Goal: Information Seeking & Learning: Learn about a topic

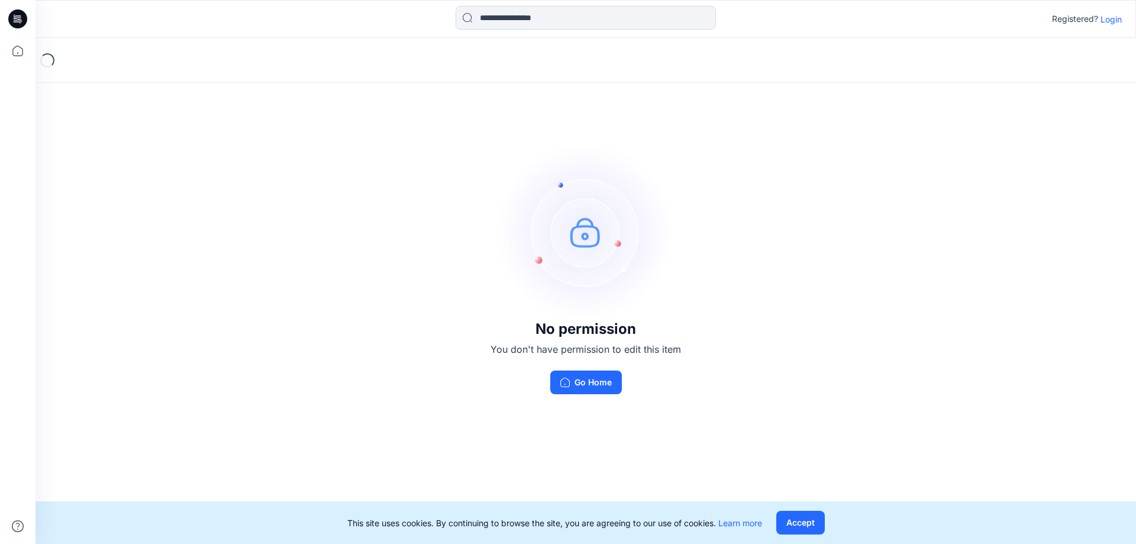
click at [1110, 18] on p "Login" at bounding box center [1111, 19] width 21 height 12
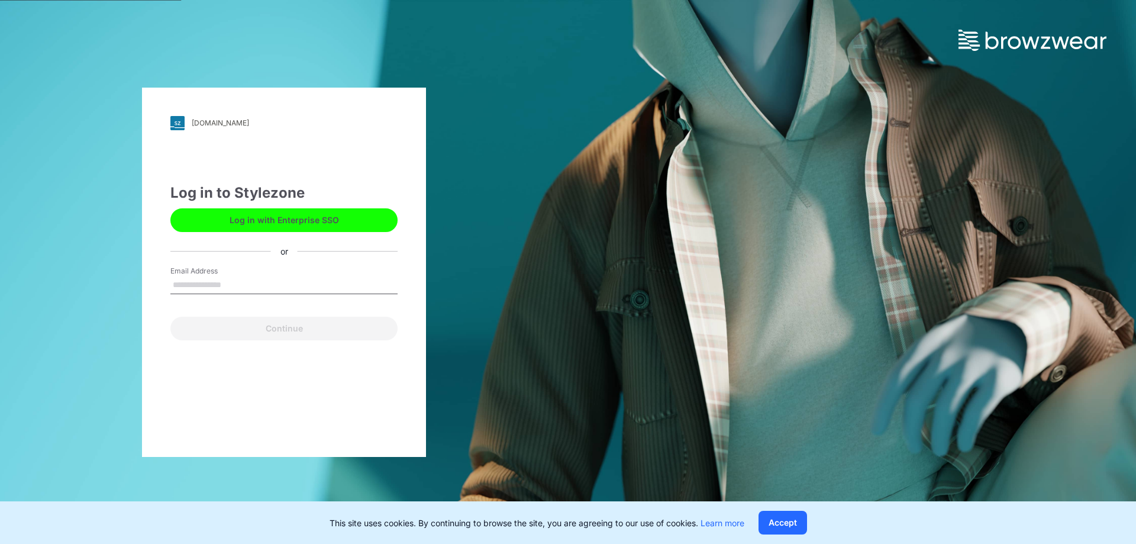
click at [197, 289] on input "Email Address" at bounding box center [283, 285] width 227 height 18
type input "**********"
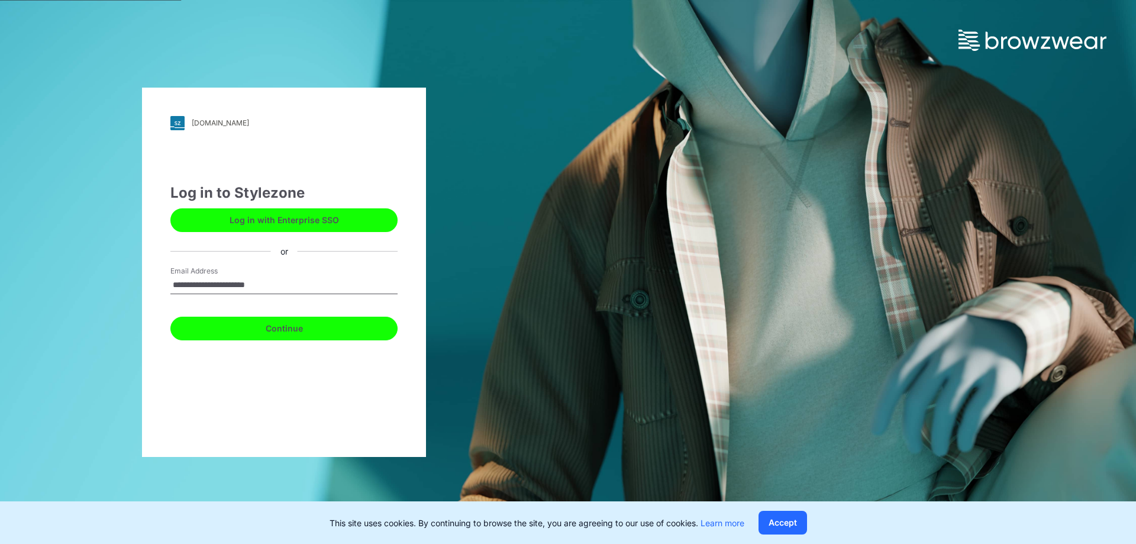
click at [297, 331] on button "Continue" at bounding box center [283, 329] width 227 height 24
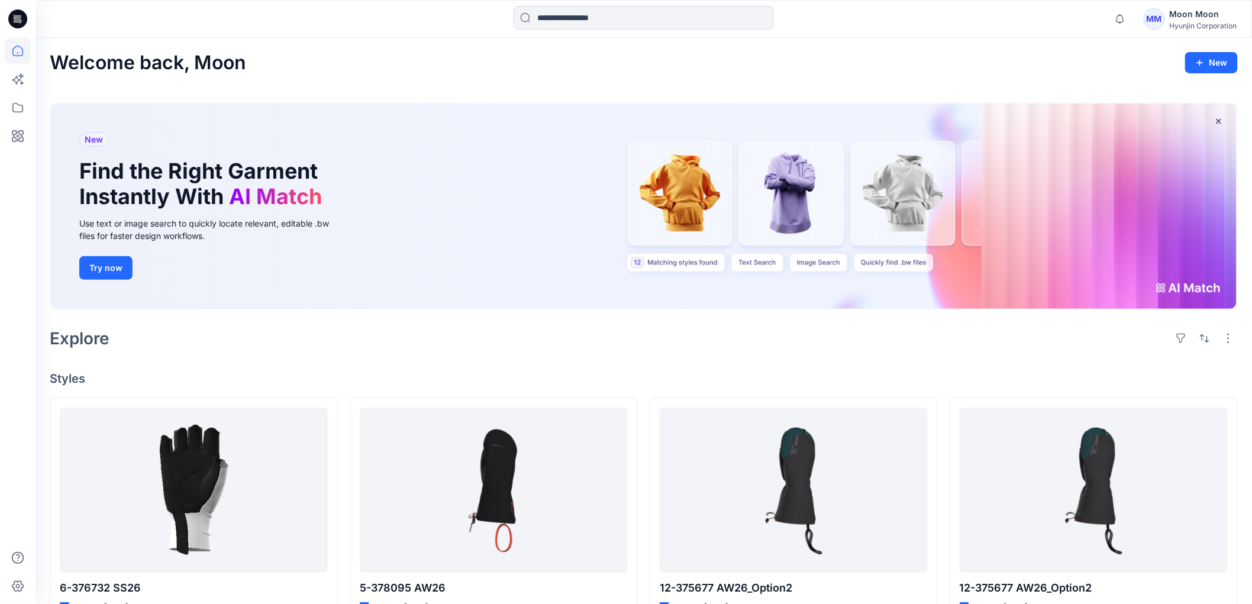
click at [18, 20] on icon at bounding box center [16, 20] width 4 height 1
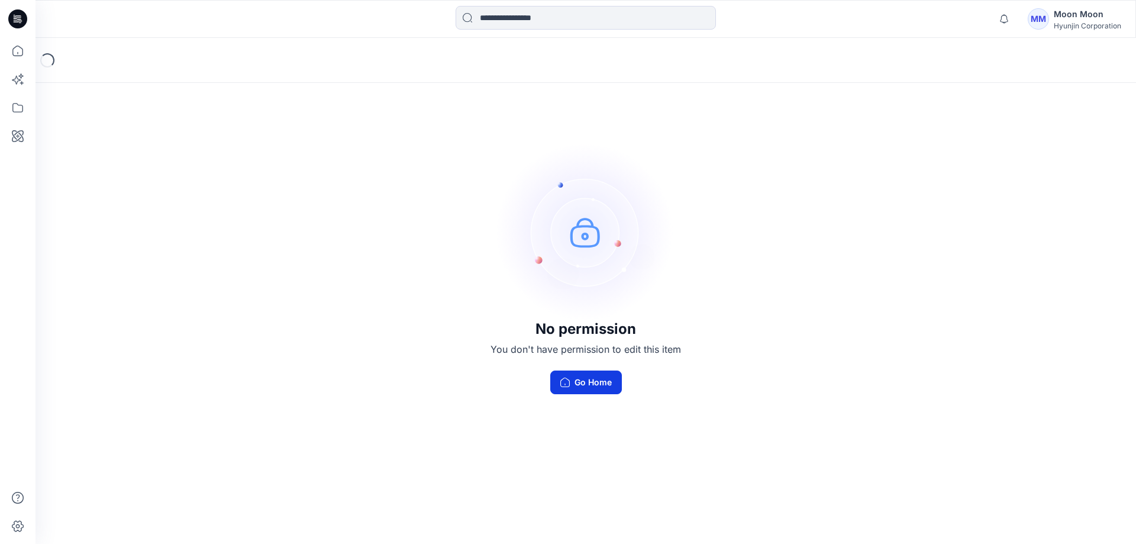
click at [601, 385] on button "Go Home" at bounding box center [586, 382] width 72 height 24
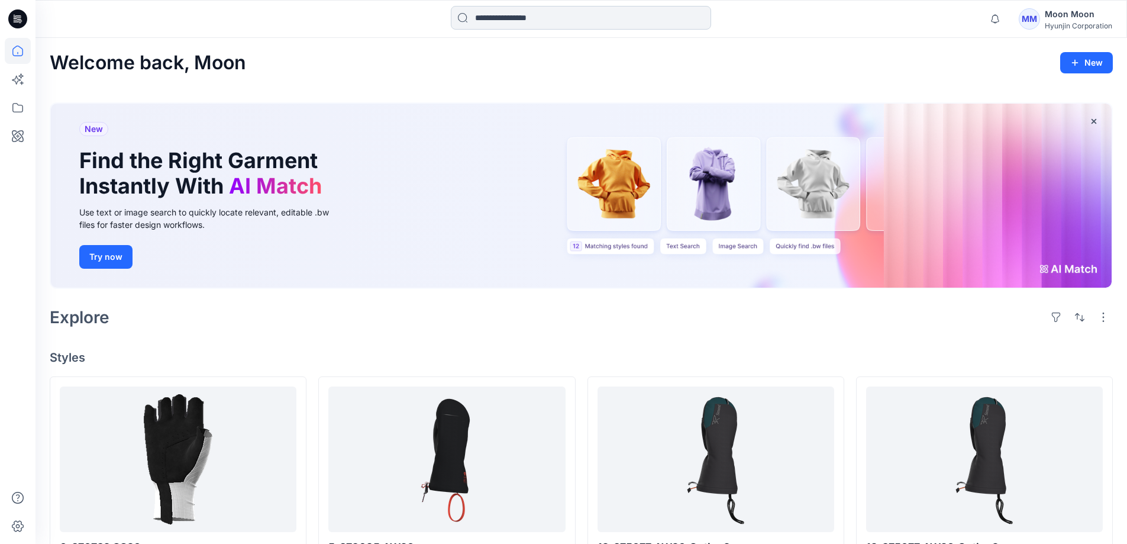
click at [553, 20] on input at bounding box center [581, 18] width 260 height 24
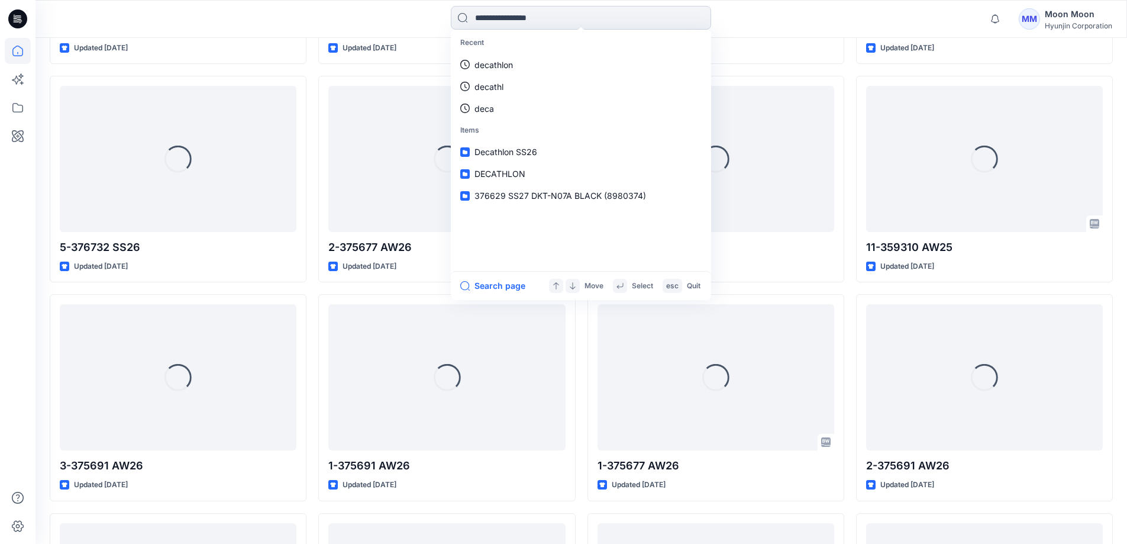
scroll to position [1188, 0]
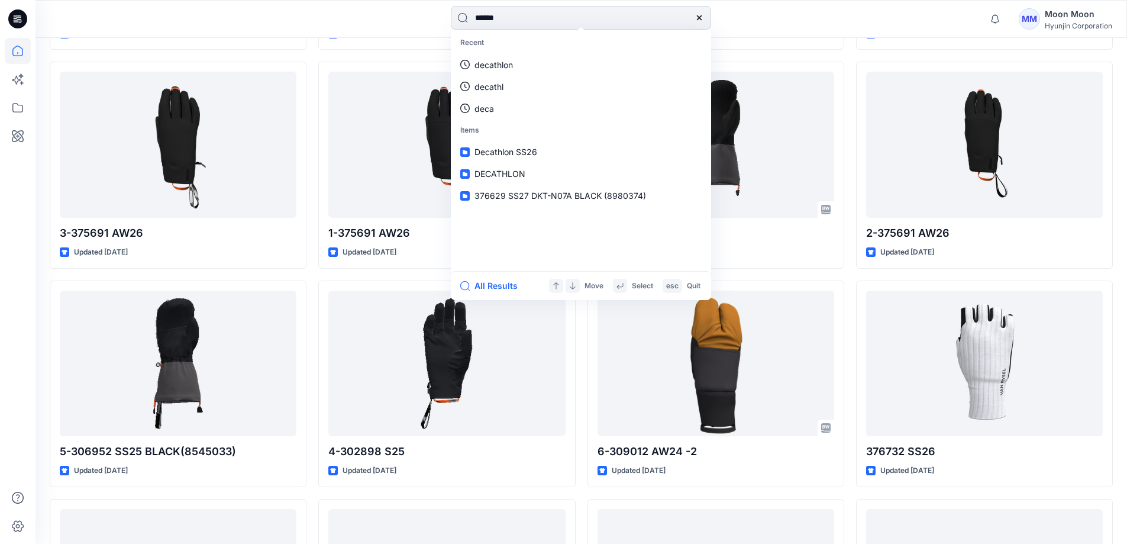
type input "******"
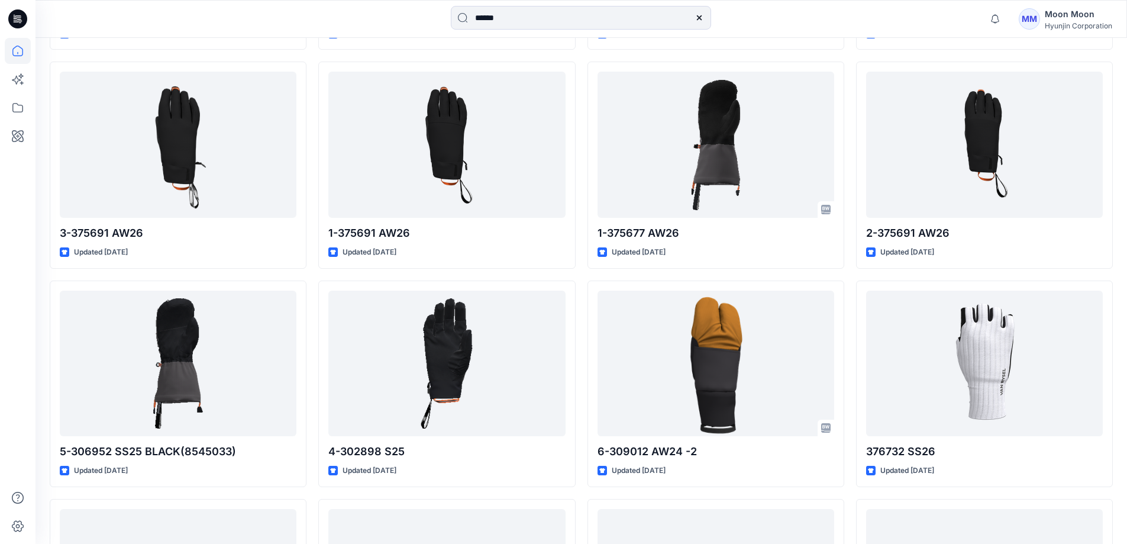
click at [341, 54] on div "5-378095 AW26 Updated 4 months ago 8-375677 AW26 Updated 5 months ago 4-375677 …" at bounding box center [446, 165] width 257 height 1955
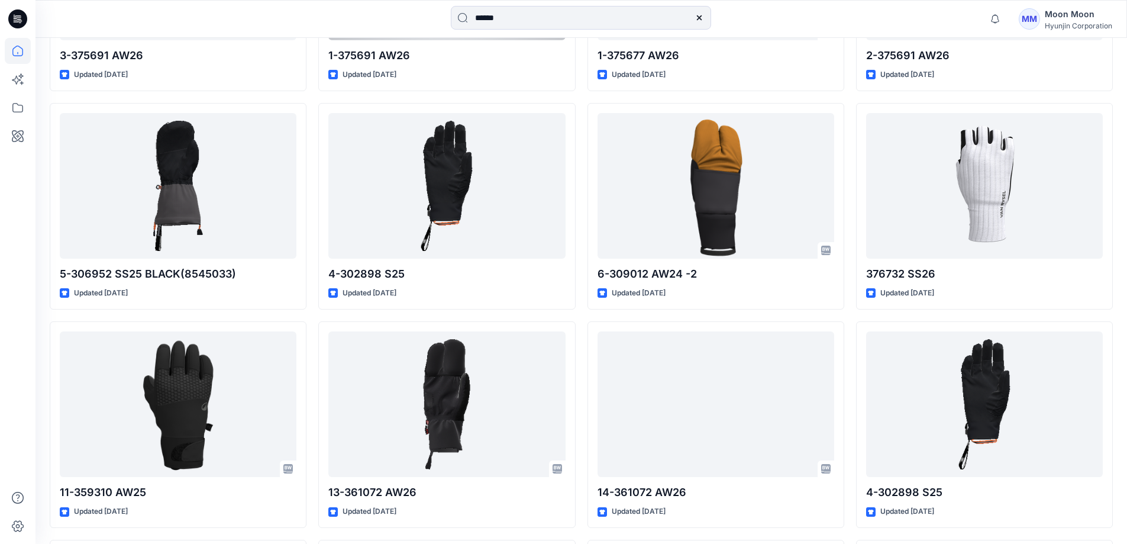
scroll to position [1603, 0]
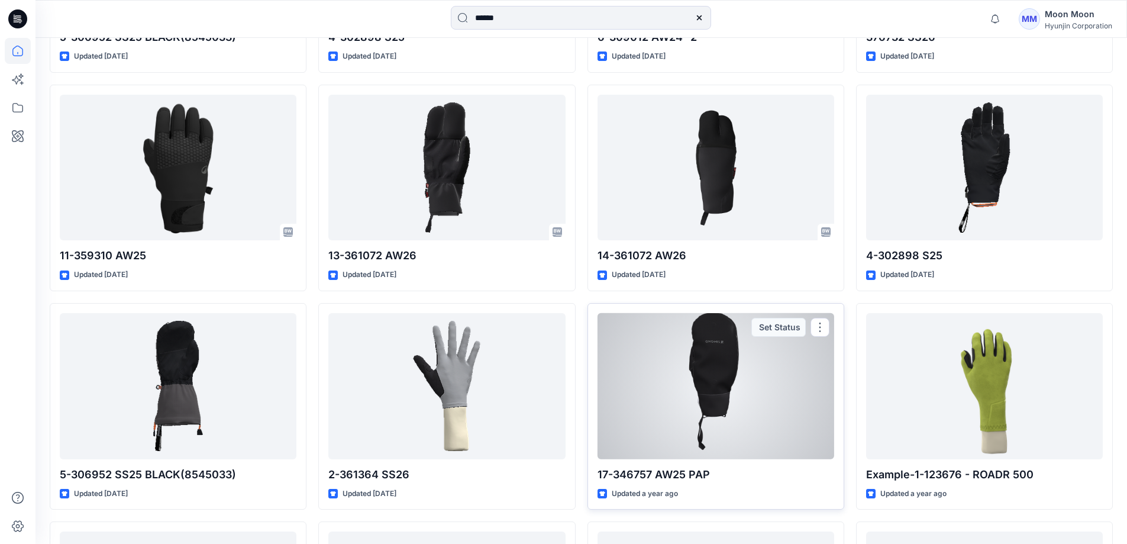
click at [663, 473] on p "17-346757 AW25 PAP" at bounding box center [716, 474] width 237 height 17
click at [707, 420] on div at bounding box center [716, 386] width 237 height 146
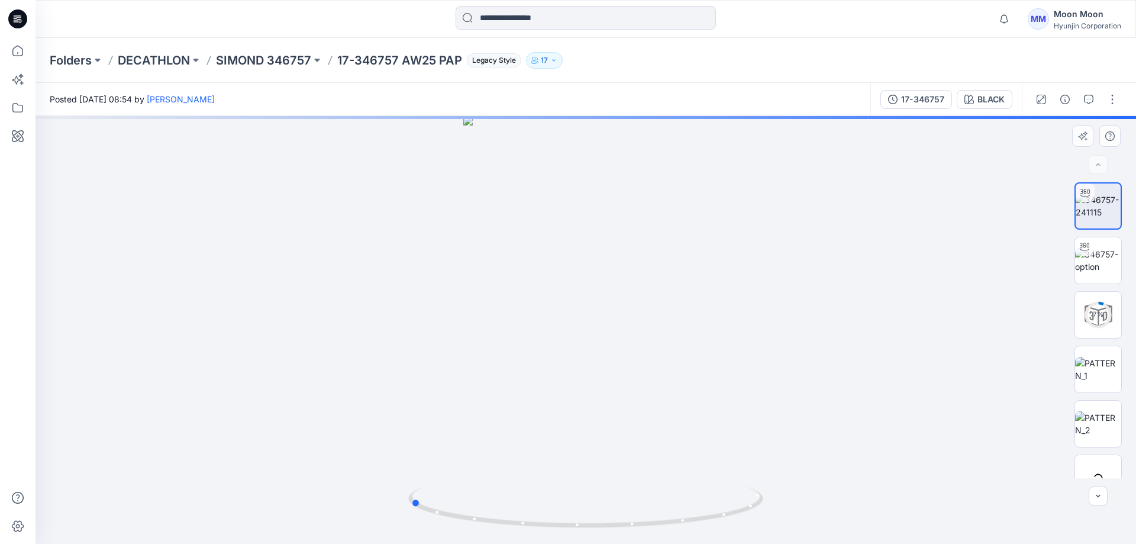
drag, startPoint x: 597, startPoint y: 346, endPoint x: 421, endPoint y: 401, distance: 184.2
click at [421, 401] on div at bounding box center [586, 330] width 1101 height 428
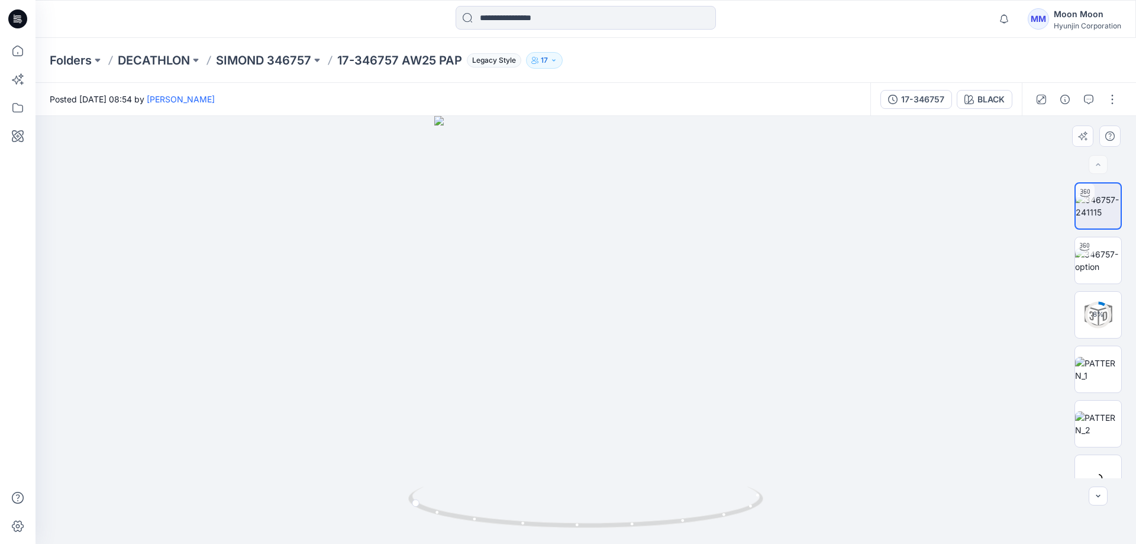
drag, startPoint x: 623, startPoint y: 216, endPoint x: 583, endPoint y: 414, distance: 201.6
click at [583, 414] on img at bounding box center [585, 330] width 303 height 428
drag, startPoint x: 653, startPoint y: 360, endPoint x: 760, endPoint y: 307, distance: 119.6
click at [760, 307] on div at bounding box center [586, 330] width 1101 height 428
drag, startPoint x: 640, startPoint y: 324, endPoint x: 537, endPoint y: 331, distance: 103.3
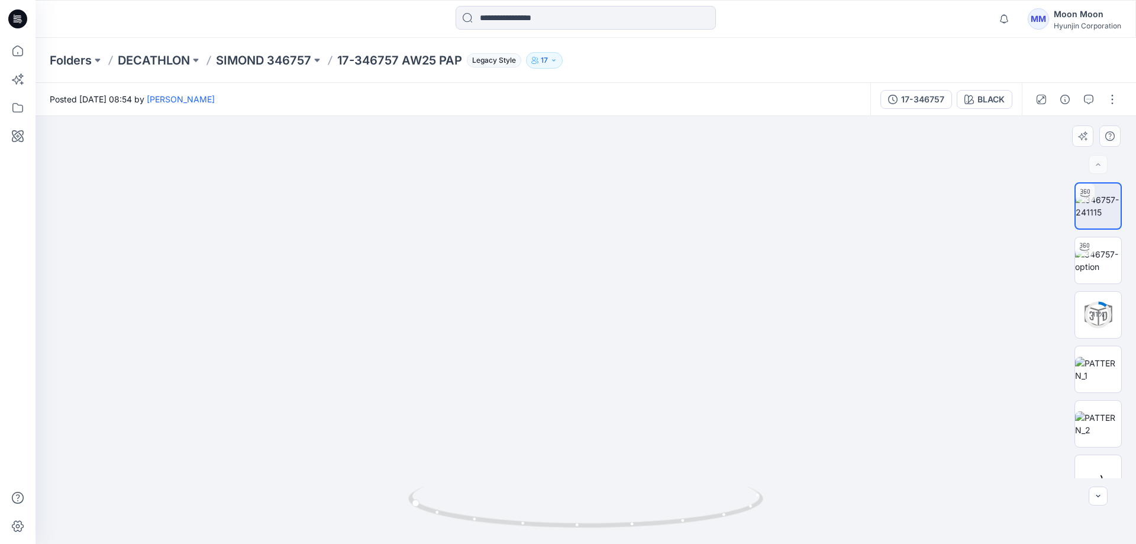
click at [537, 331] on img at bounding box center [585, 308] width 303 height 472
drag, startPoint x: 554, startPoint y: 372, endPoint x: 634, endPoint y: 369, distance: 79.4
click at [634, 369] on img at bounding box center [585, 311] width 303 height 465
drag, startPoint x: 609, startPoint y: 387, endPoint x: 612, endPoint y: 415, distance: 28.0
click at [605, 395] on img at bounding box center [585, 306] width 303 height 476
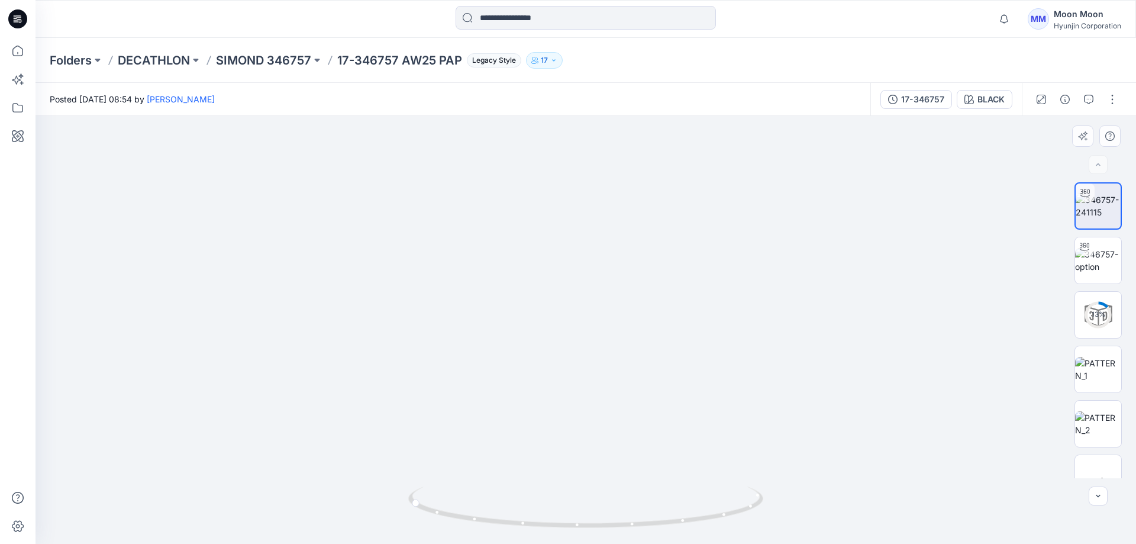
drag, startPoint x: 666, startPoint y: 476, endPoint x: 450, endPoint y: 460, distance: 216.6
click at [450, 460] on img at bounding box center [585, 302] width 303 height 484
click at [575, 327] on img at bounding box center [585, 301] width 303 height 485
drag, startPoint x: 773, startPoint y: 434, endPoint x: 482, endPoint y: 420, distance: 292.1
click at [479, 412] on div at bounding box center [586, 330] width 1101 height 428
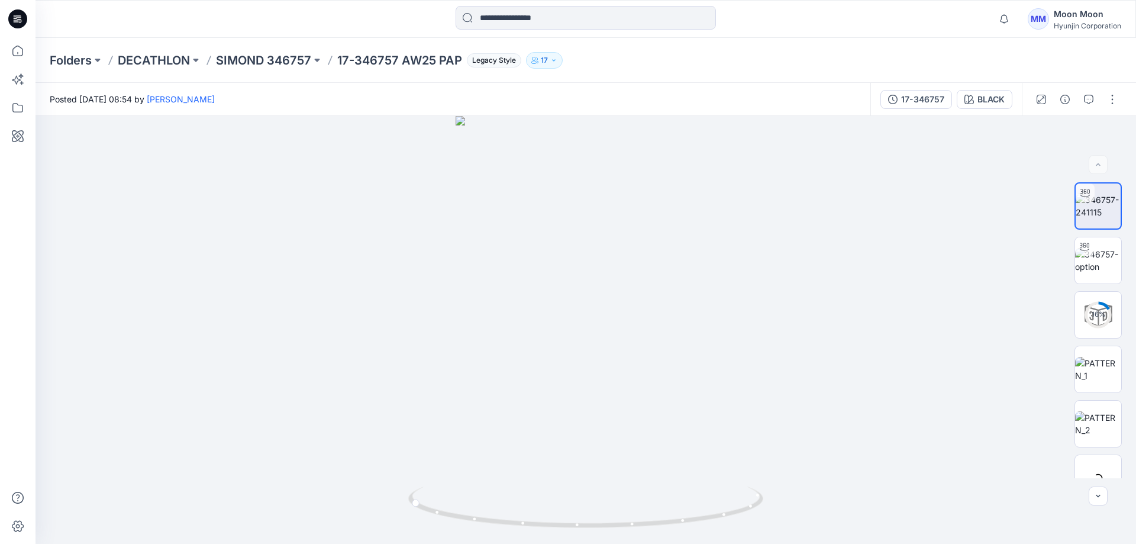
drag, startPoint x: 511, startPoint y: 496, endPoint x: 770, endPoint y: 561, distance: 267.8
click at [770, 543] on html "Notifications Mark all as read View all notifications MM Moon Moon Hyunjin Corp…" at bounding box center [568, 272] width 1136 height 544
drag, startPoint x: 665, startPoint y: 527, endPoint x: 501, endPoint y: 506, distance: 164.7
click at [501, 506] on icon at bounding box center [587, 508] width 358 height 44
click at [1098, 424] on img at bounding box center [1098, 423] width 46 height 25
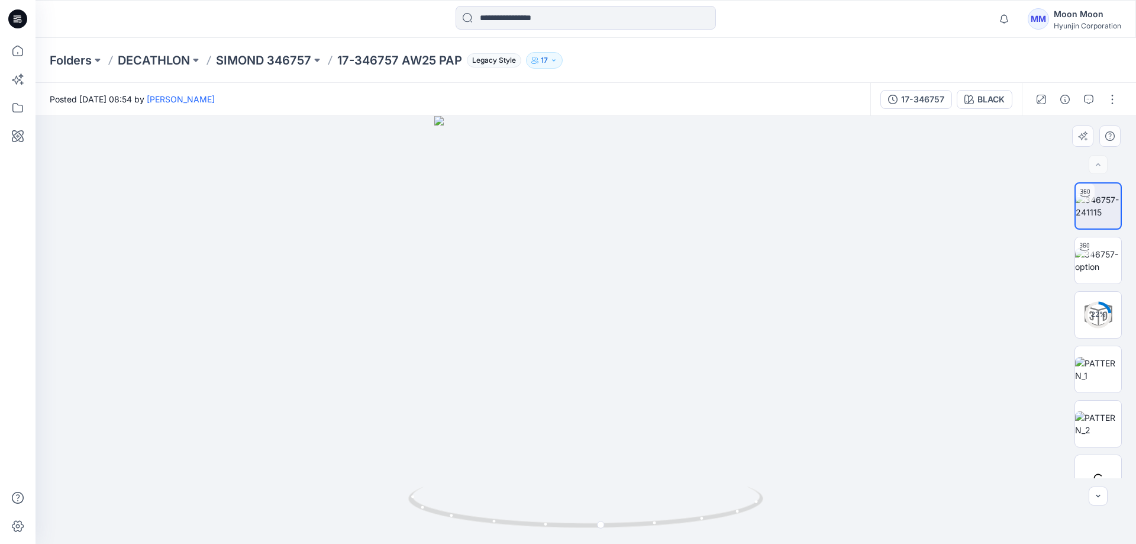
click at [1101, 310] on div "22 %" at bounding box center [1098, 314] width 28 height 10
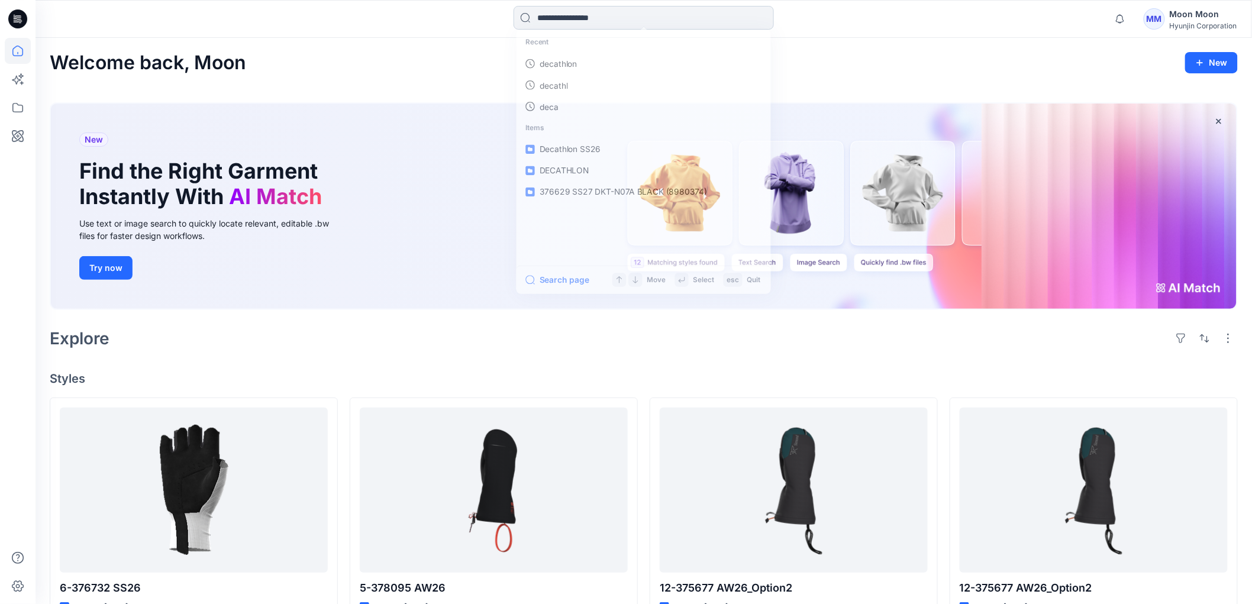
click at [556, 16] on input at bounding box center [644, 18] width 260 height 24
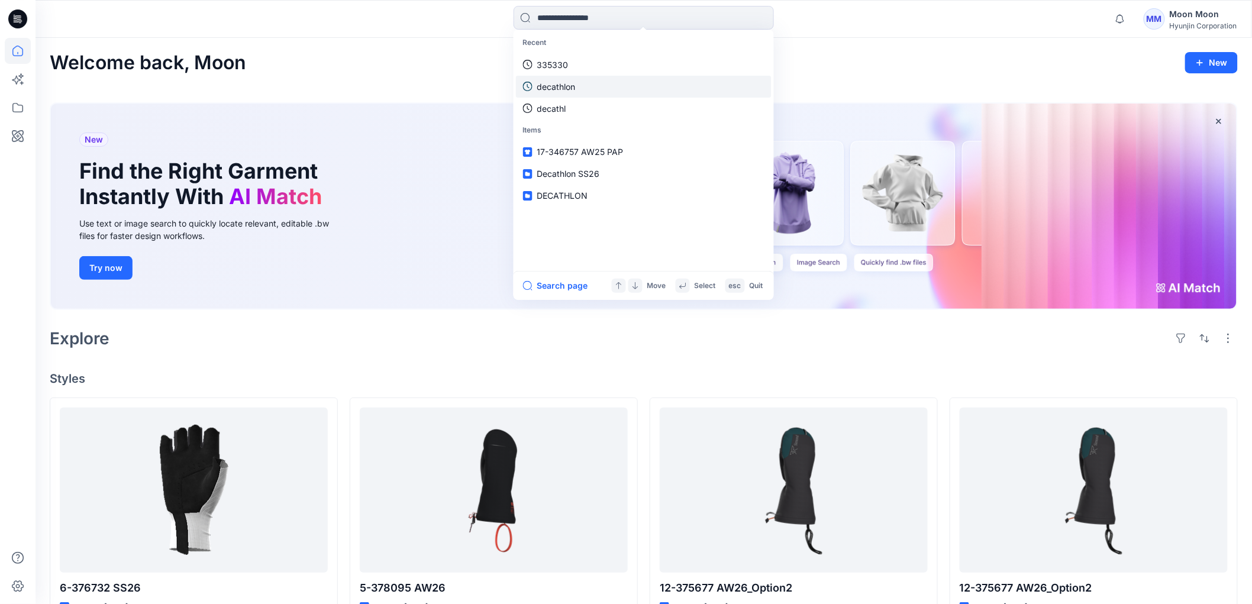
click at [562, 76] on link "decathlon" at bounding box center [644, 87] width 256 height 22
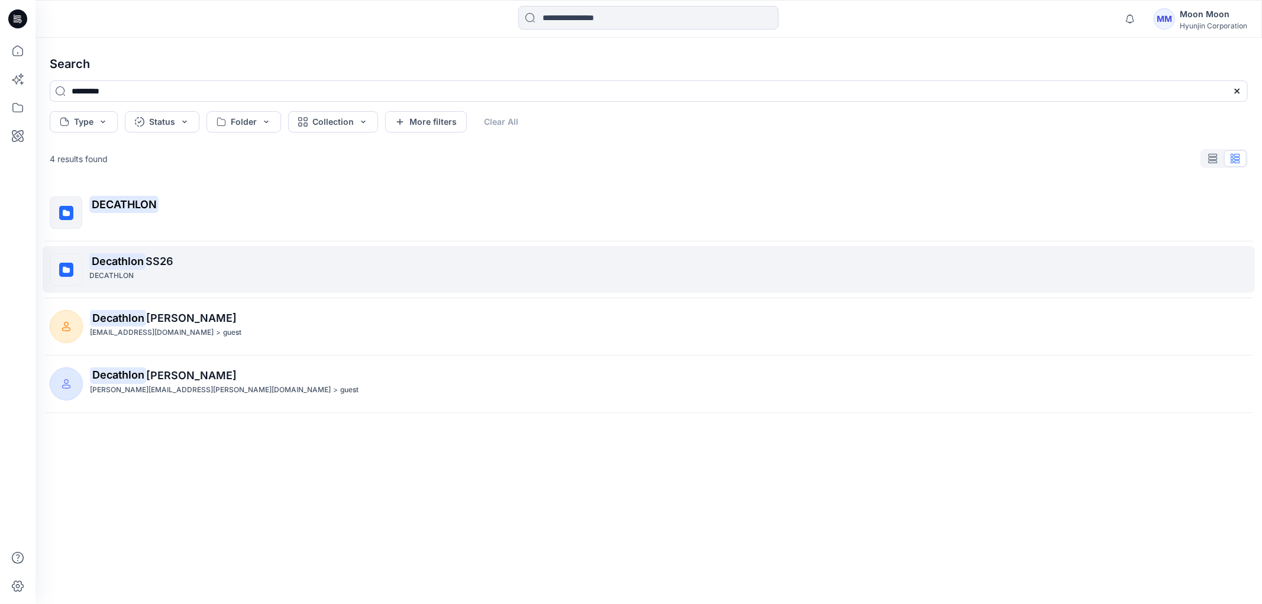
click at [215, 272] on div "DECATHLON" at bounding box center [668, 276] width 1158 height 12
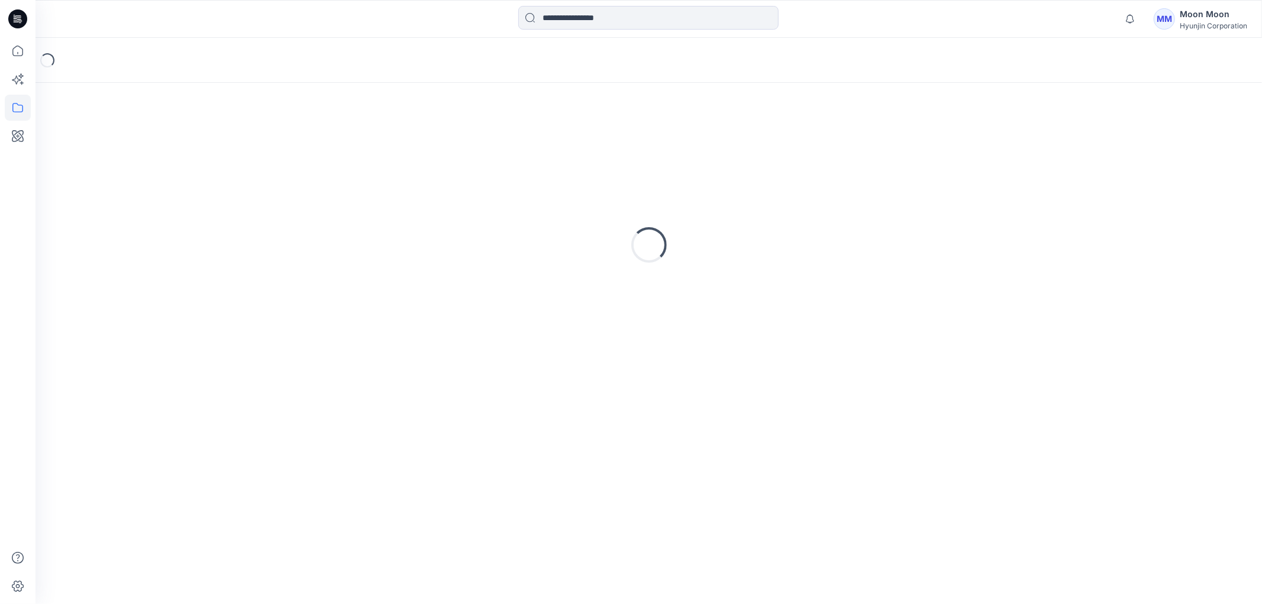
click at [215, 272] on div "Loading..." at bounding box center [649, 245] width 1198 height 296
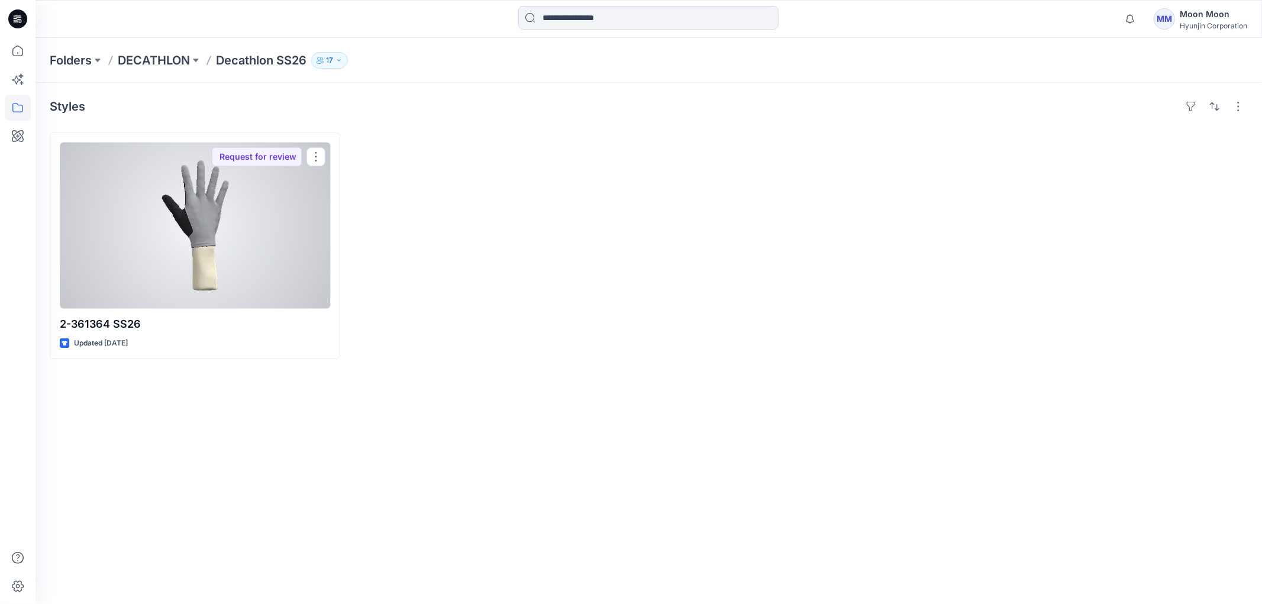
click at [215, 272] on div at bounding box center [195, 226] width 270 height 166
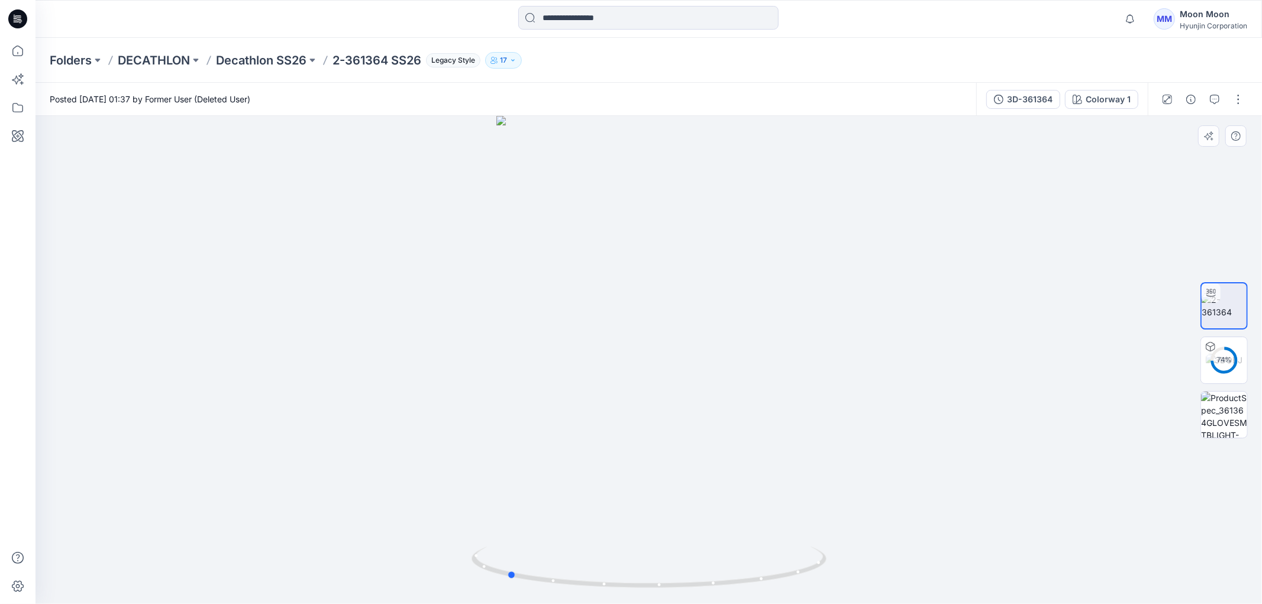
drag, startPoint x: 703, startPoint y: 403, endPoint x: 562, endPoint y: 363, distance: 146.5
click at [562, 363] on div at bounding box center [649, 360] width 1227 height 488
click at [18, 50] on icon at bounding box center [18, 51] width 26 height 26
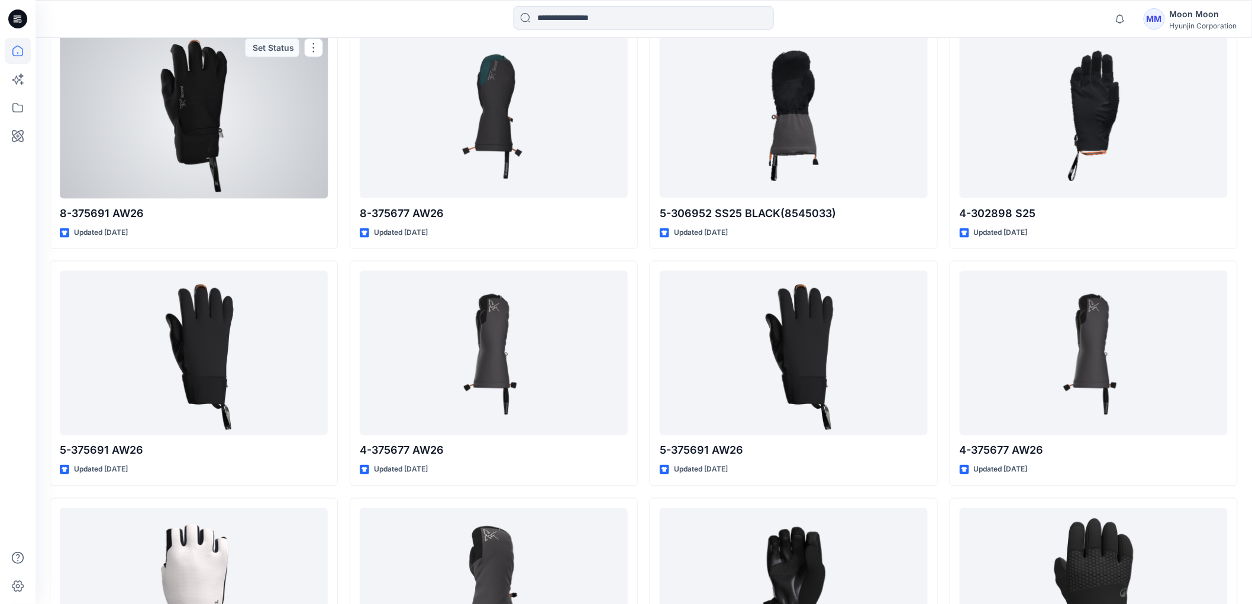
scroll to position [723, 0]
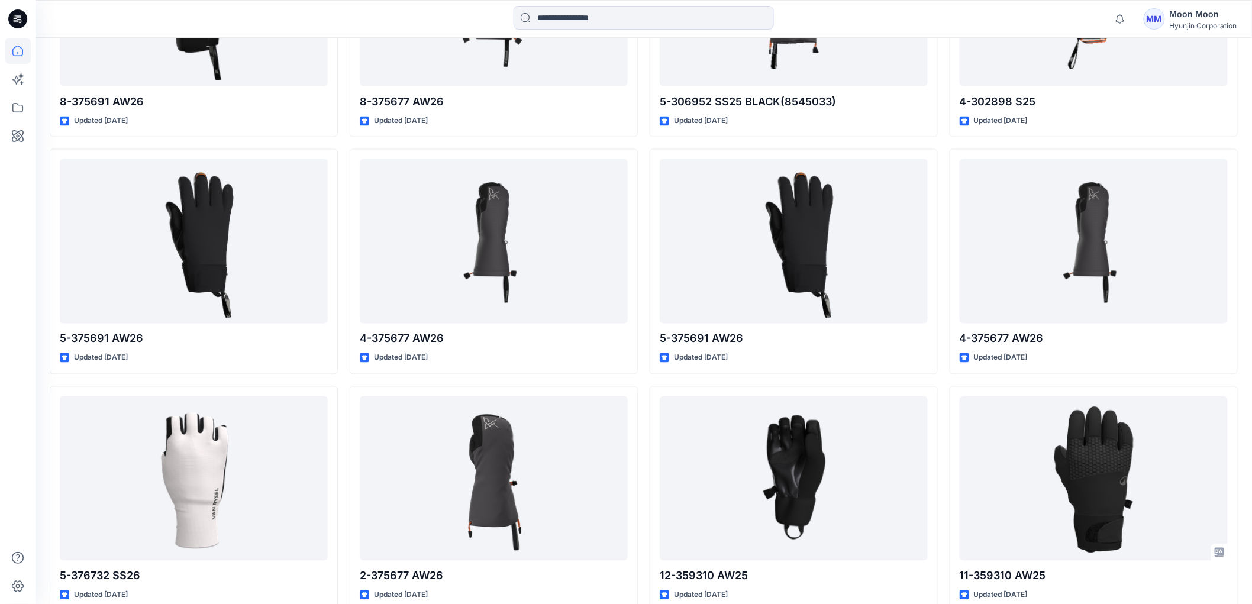
click at [20, 232] on div at bounding box center [18, 321] width 26 height 566
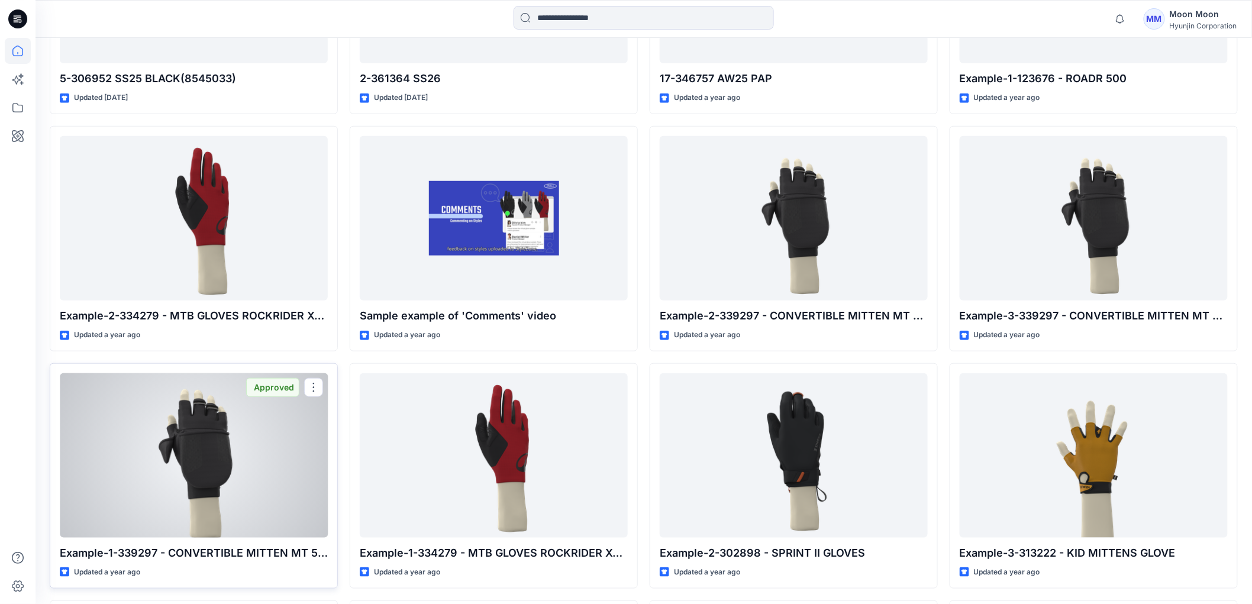
scroll to position [2235, 0]
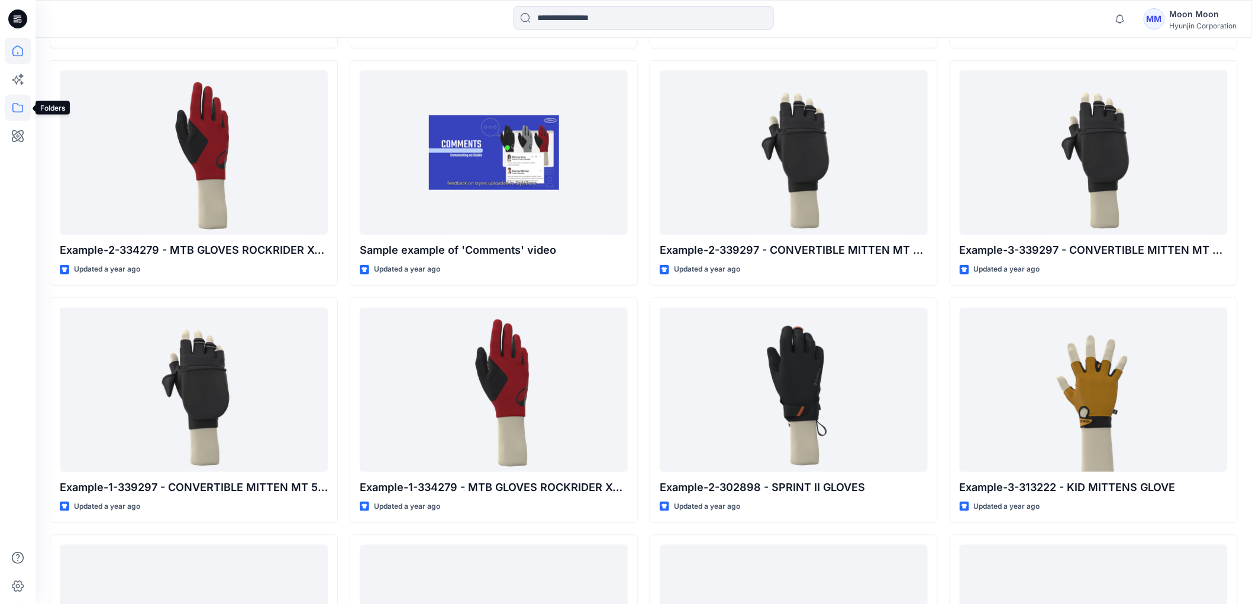
click at [20, 109] on icon at bounding box center [18, 108] width 26 height 26
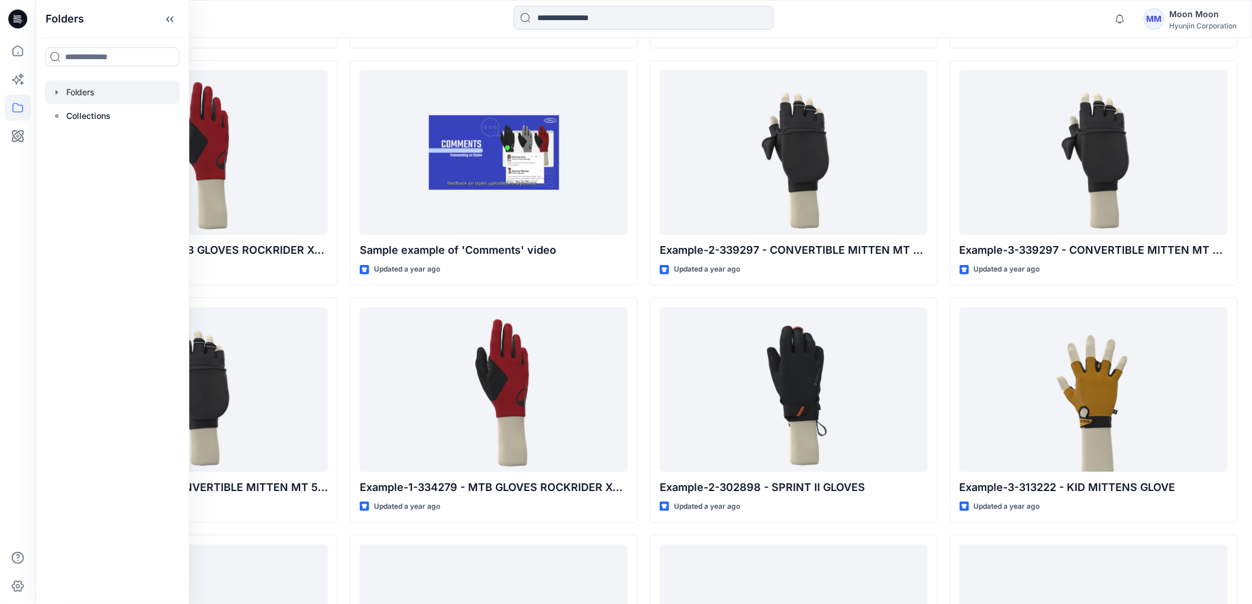
click at [55, 92] on icon "button" at bounding box center [56, 92] width 9 height 9
click at [78, 109] on div at bounding box center [112, 116] width 135 height 24
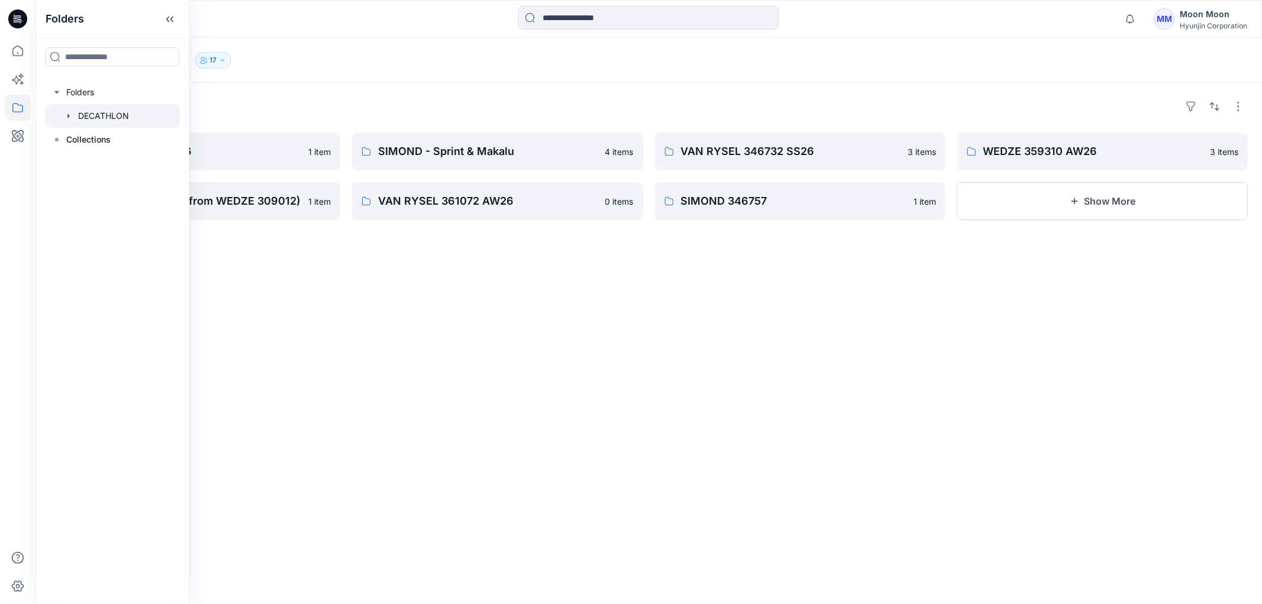
click at [303, 286] on div "Folders WEDZE 378095 AW26 1 item 375646 Test sample (from WEDZE 309012) 1 item …" at bounding box center [649, 343] width 1227 height 521
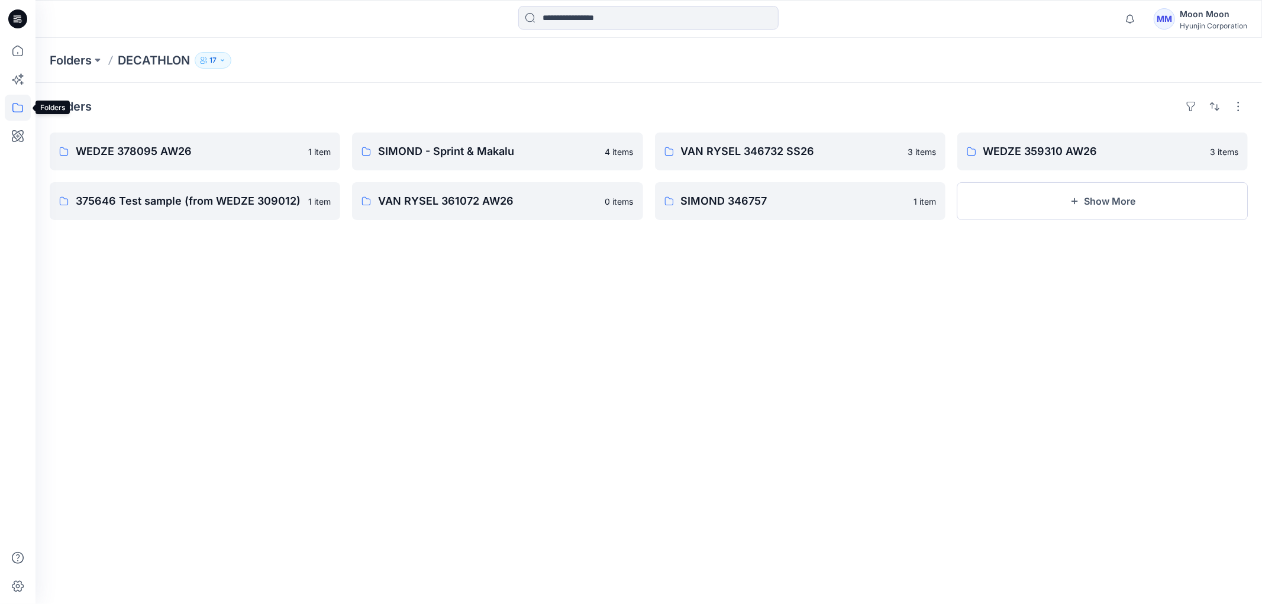
click at [13, 105] on icon at bounding box center [17, 107] width 11 height 9
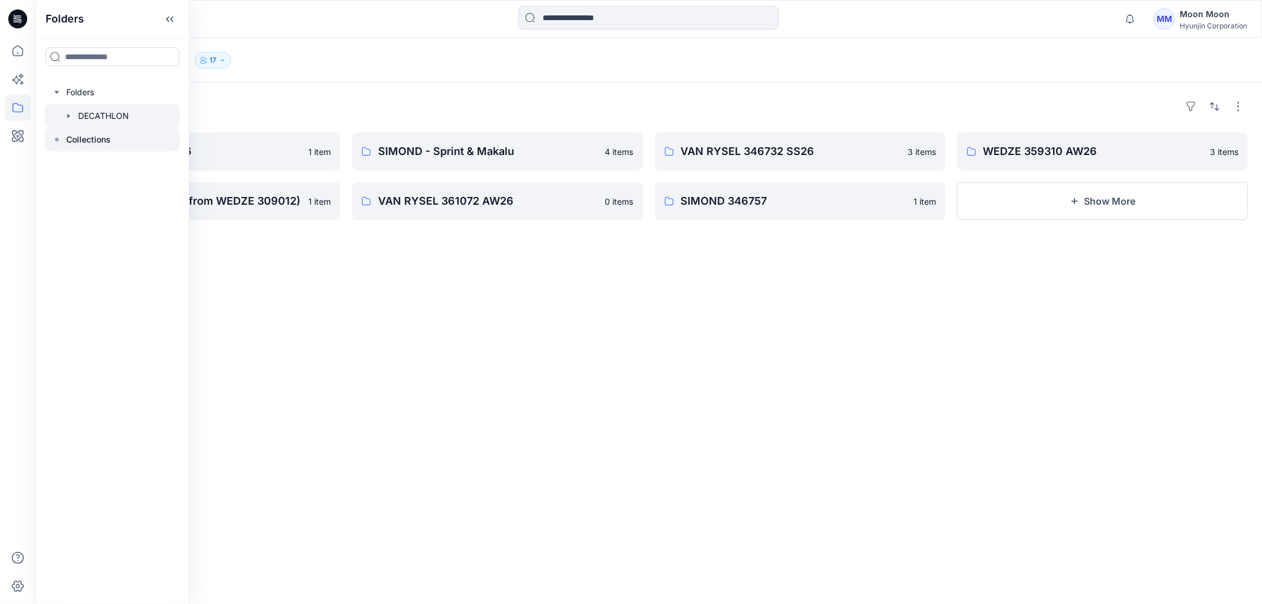
click at [62, 140] on div at bounding box center [112, 140] width 135 height 24
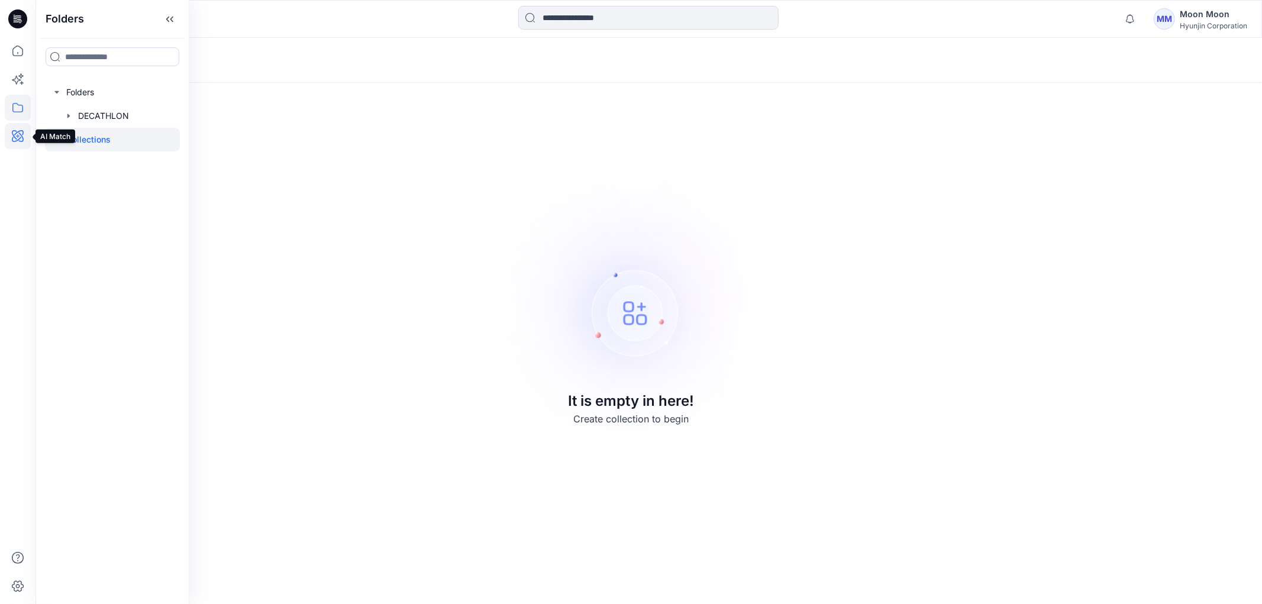
click at [22, 138] on icon at bounding box center [18, 136] width 12 height 12
